Goal: Transaction & Acquisition: Purchase product/service

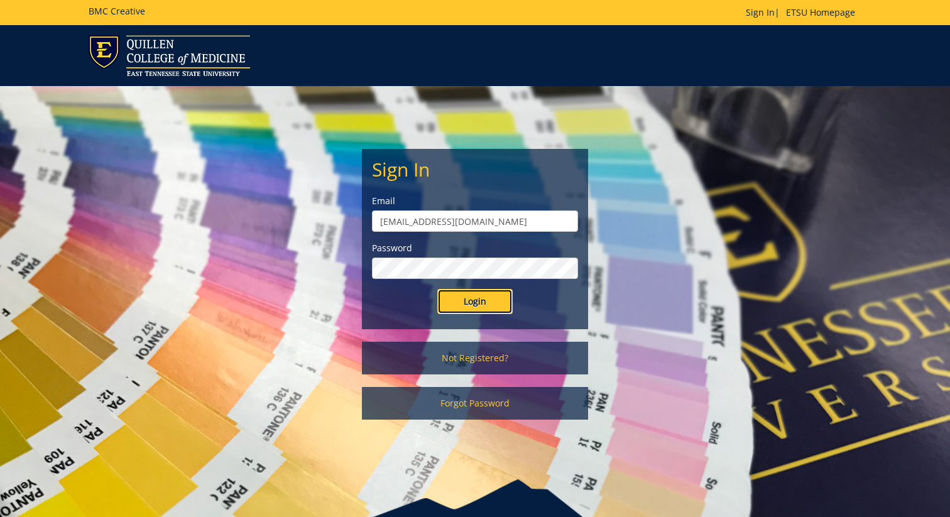
click at [485, 307] on input "Login" at bounding box center [474, 301] width 75 height 25
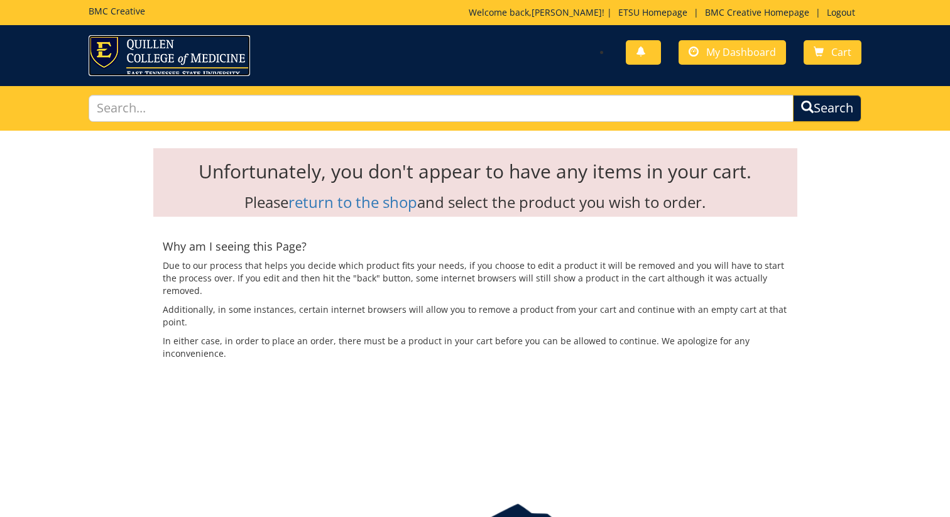
click at [138, 49] on img at bounding box center [170, 55] width 162 height 41
